Goal: Information Seeking & Learning: Learn about a topic

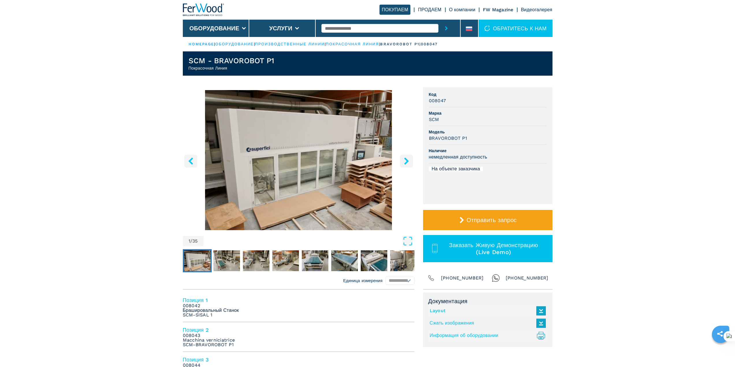
scroll to position [125, 0]
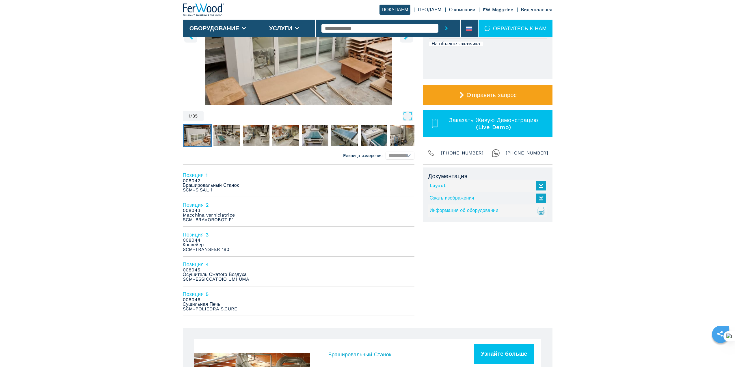
click at [211, 273] on em "008045 Осушитель Сжатого Воздуха SCM-ESSICCATOIO UMI UMA" at bounding box center [216, 275] width 67 height 14
drag, startPoint x: 201, startPoint y: 305, endPoint x: 195, endPoint y: 293, distance: 13.1
click at [200, 305] on em "008046 Сушильная Печь SCM-POLIEDRA S.CURE" at bounding box center [210, 305] width 55 height 14
click at [195, 292] on h4 "Позиция 5" at bounding box center [299, 294] width 232 height 7
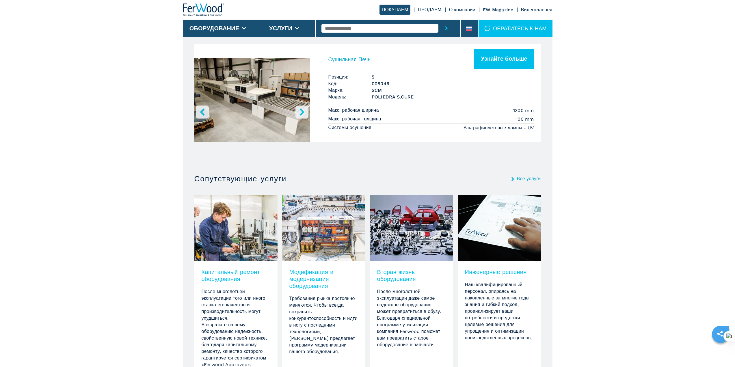
scroll to position [850, 0]
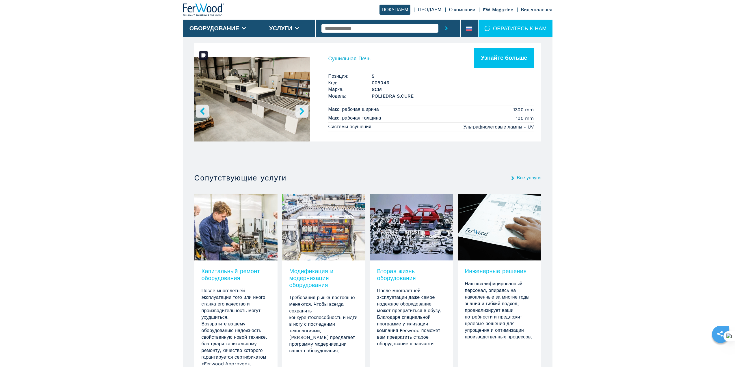
click at [250, 114] on img "Go to Slide 1" at bounding box center [252, 100] width 116 height 108
click at [304, 111] on icon "right-button" at bounding box center [302, 110] width 5 height 7
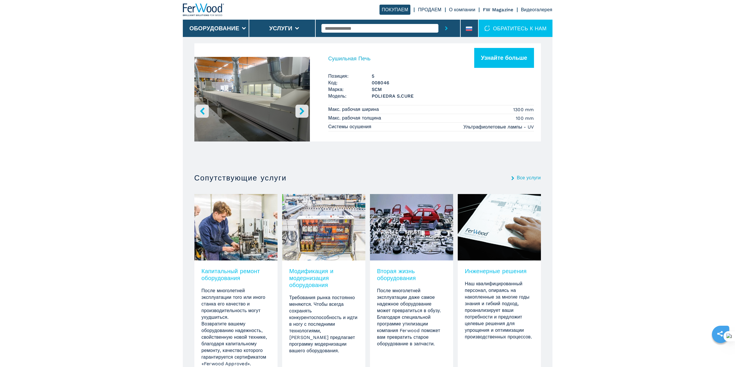
click at [304, 111] on icon "right-button" at bounding box center [302, 110] width 5 height 7
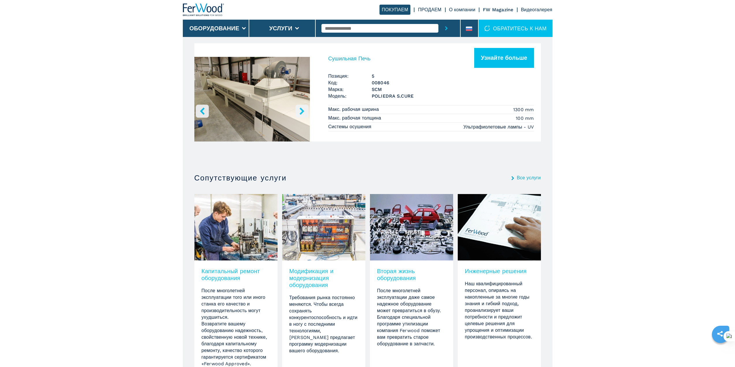
click at [304, 111] on icon "right-button" at bounding box center [302, 110] width 5 height 7
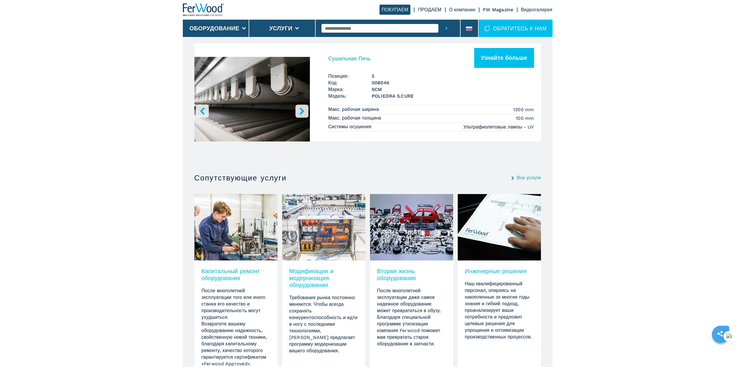
click at [304, 111] on icon "right-button" at bounding box center [302, 110] width 5 height 7
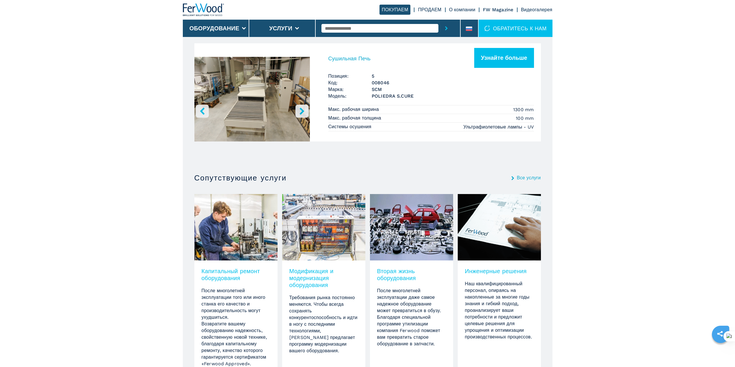
click at [304, 111] on icon "right-button" at bounding box center [302, 110] width 5 height 7
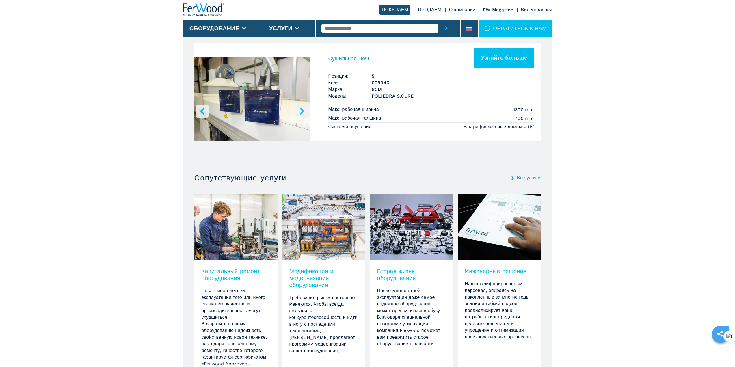
click at [304, 111] on icon "right-button" at bounding box center [302, 110] width 5 height 7
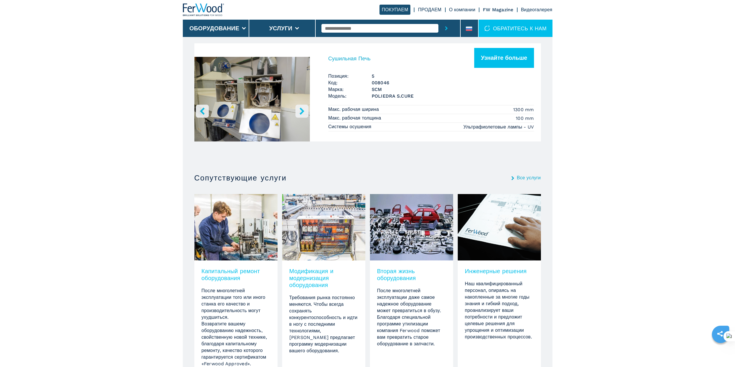
click at [304, 111] on icon "right-button" at bounding box center [302, 110] width 5 height 7
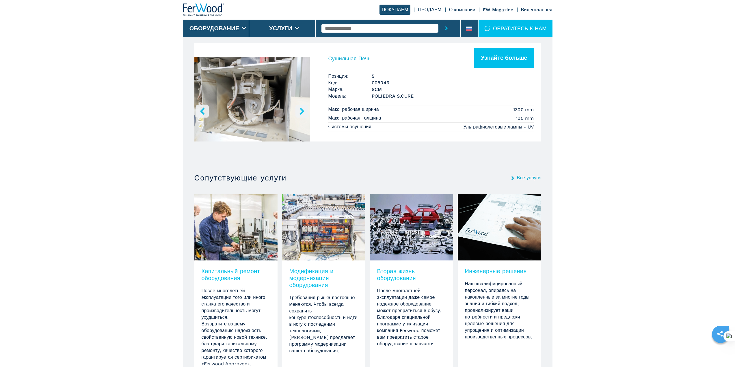
click at [304, 111] on icon "right-button" at bounding box center [302, 110] width 5 height 7
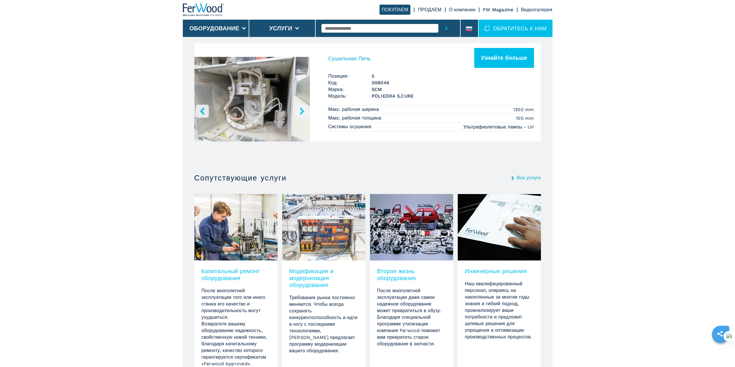
click at [304, 111] on icon "right-button" at bounding box center [302, 110] width 5 height 7
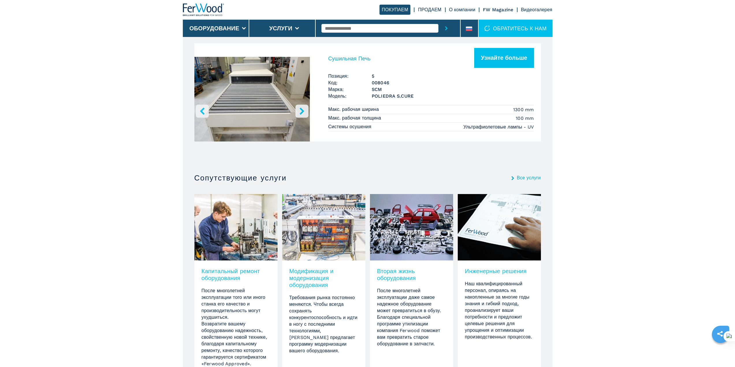
click at [304, 111] on icon "right-button" at bounding box center [302, 110] width 5 height 7
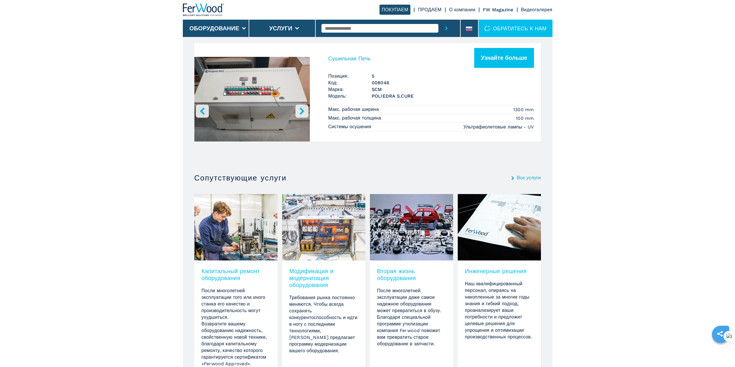
click at [304, 111] on icon "right-button" at bounding box center [302, 110] width 5 height 7
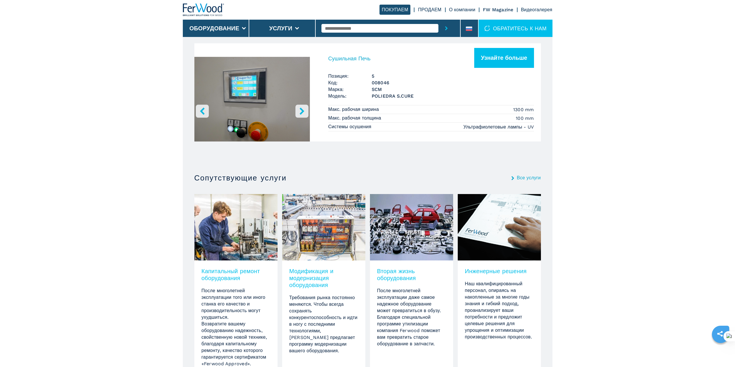
click at [304, 111] on icon "right-button" at bounding box center [302, 110] width 5 height 7
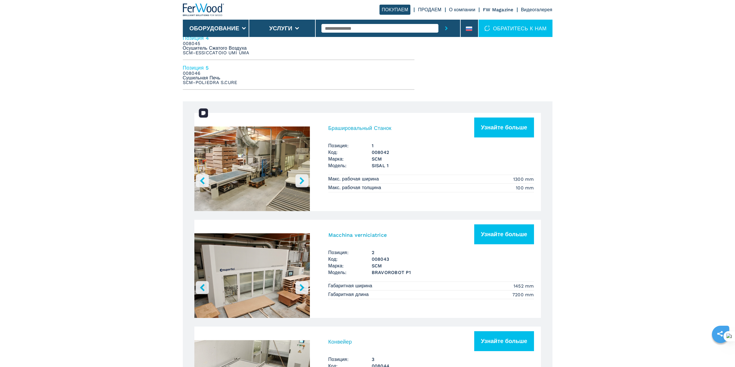
scroll to position [350, 0]
